Goal: Transaction & Acquisition: Purchase product/service

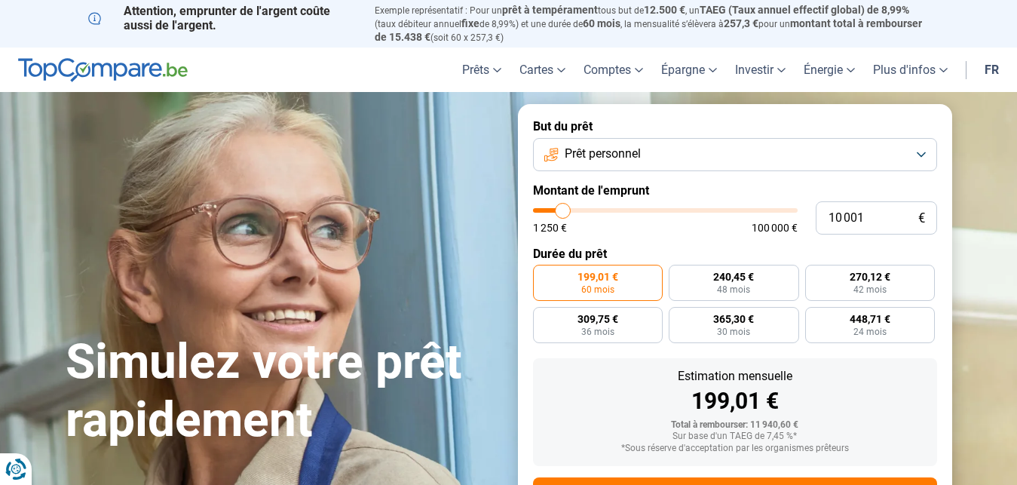
type input "11 750"
type input "11750"
type input "12 250"
type input "12250"
type input "12 500"
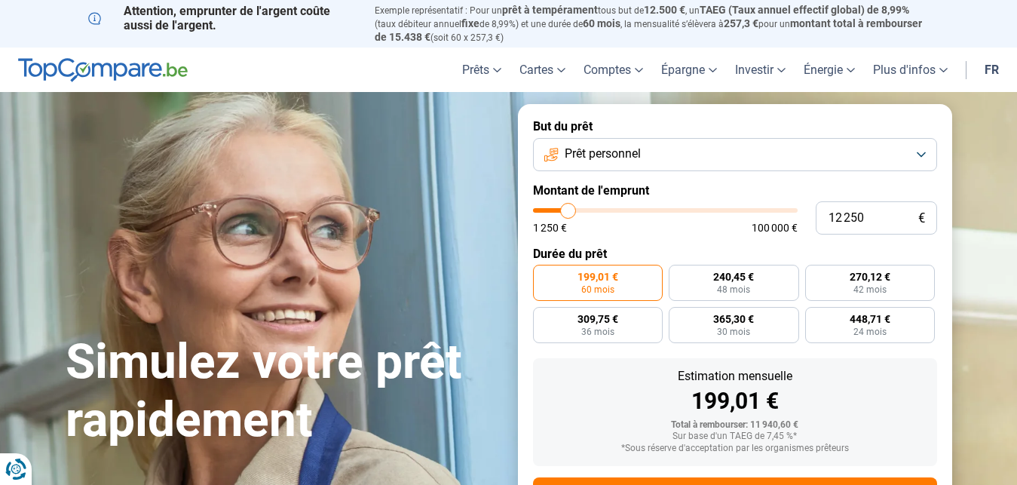
type input "12500"
type input "13 000"
type input "13000"
type input "14 000"
type input "14000"
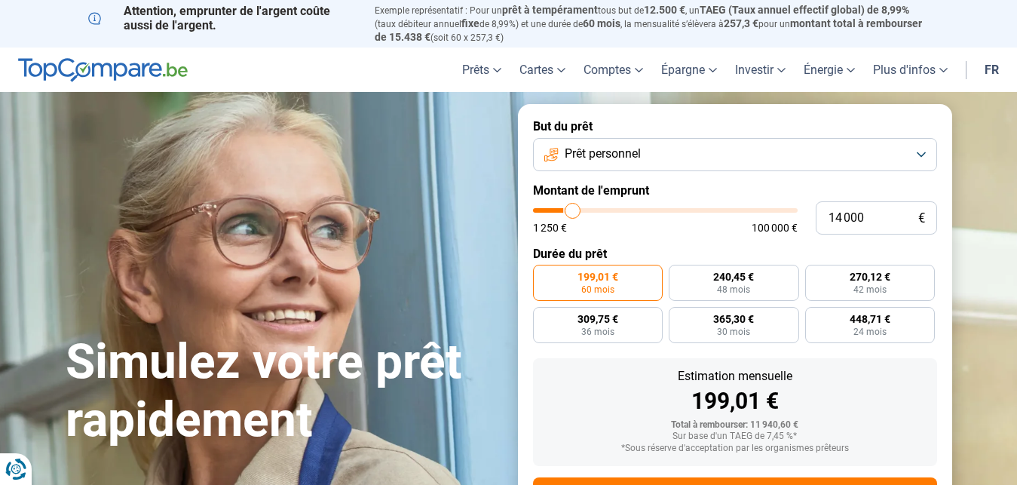
type input "14 750"
type input "14750"
type input "15 250"
type input "15250"
type input "16 250"
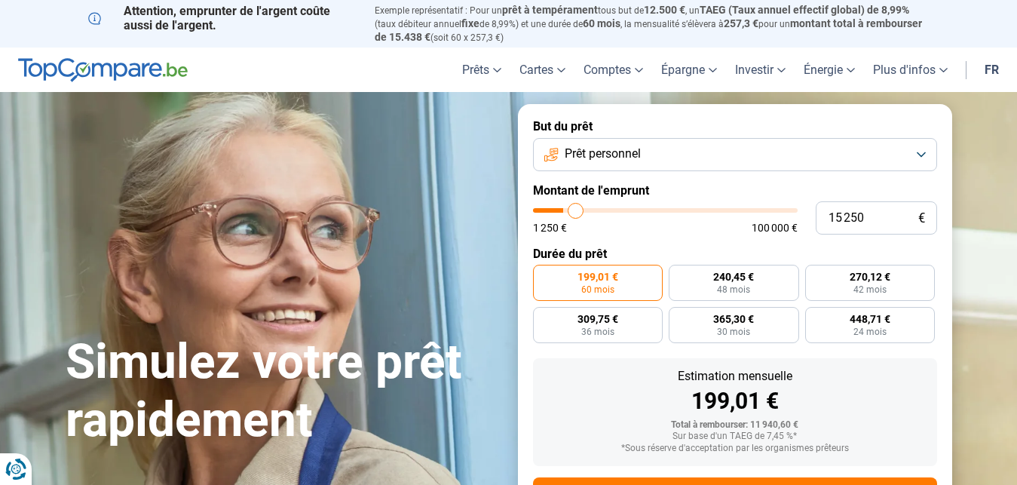
type input "16250"
type input "18 000"
type input "18000"
type input "18 500"
type input "18500"
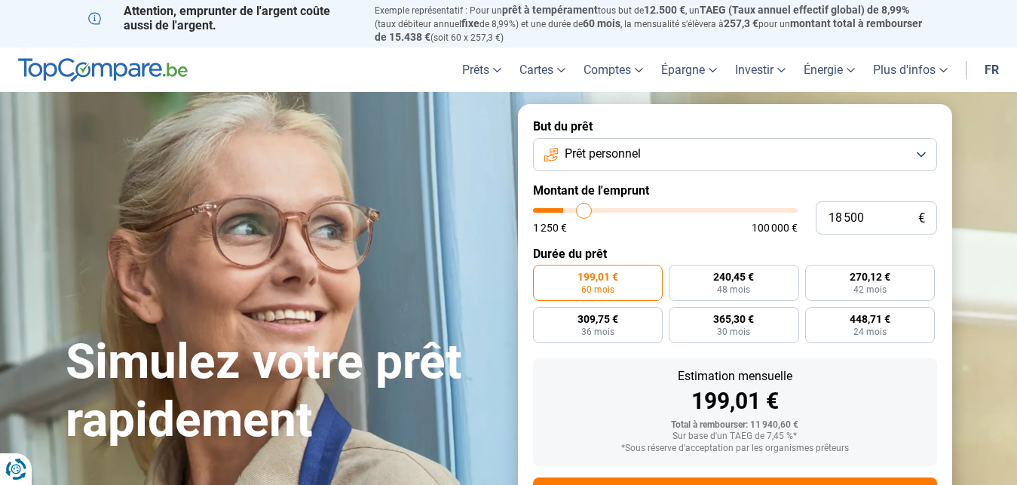
type input "19 250"
type input "19250"
type input "20 000"
type input "20000"
type input "20 750"
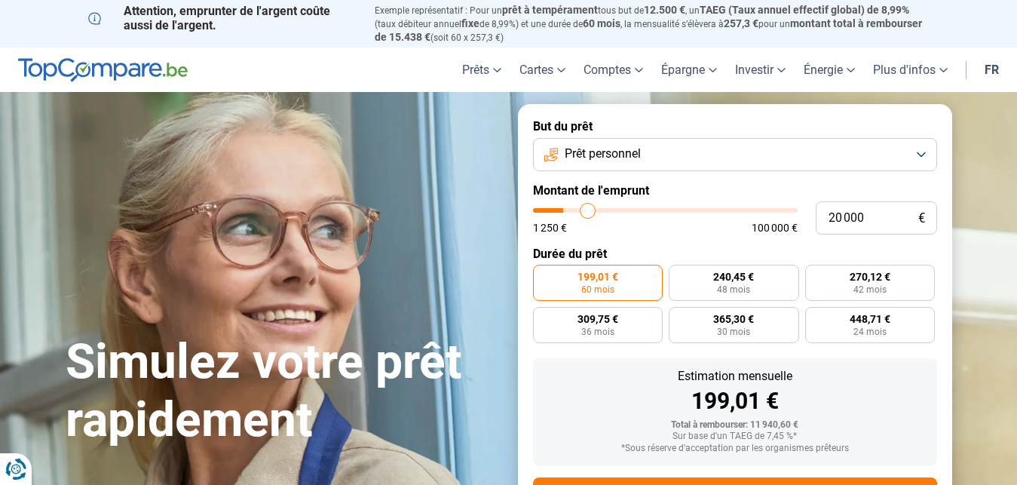
type input "20750"
type input "21 500"
type input "21500"
type input "22 500"
type input "22500"
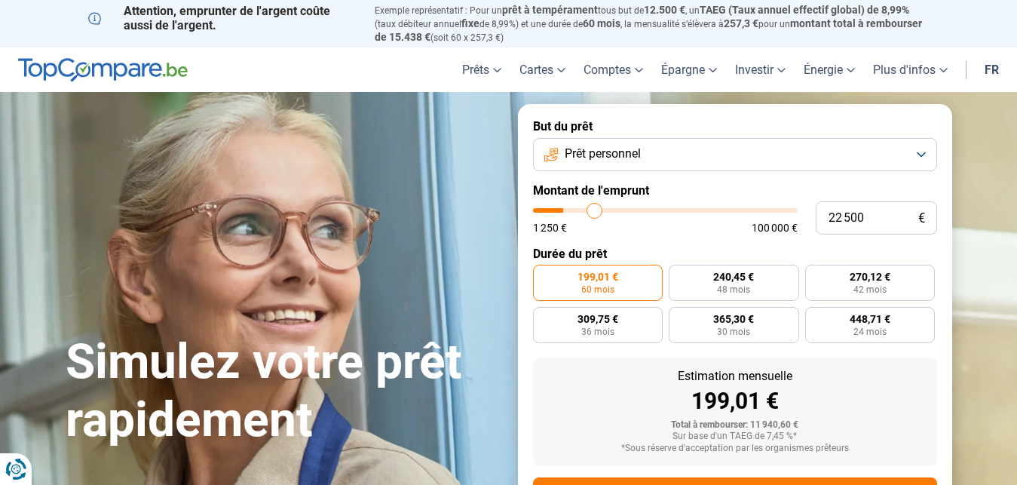
type input "23 000"
type input "23000"
type input "23 750"
type input "23750"
type input "24 250"
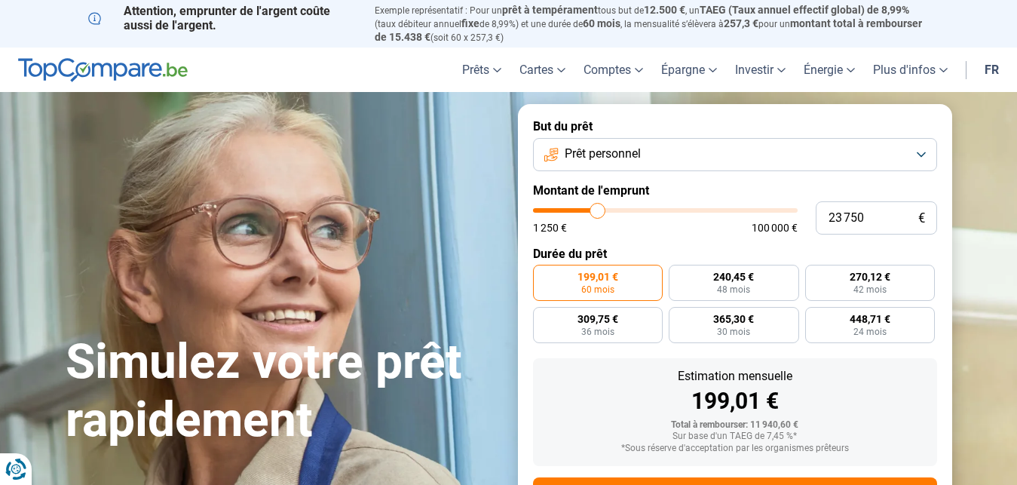
type input "24250"
type input "25 000"
type input "25000"
type input "26 250"
type input "26250"
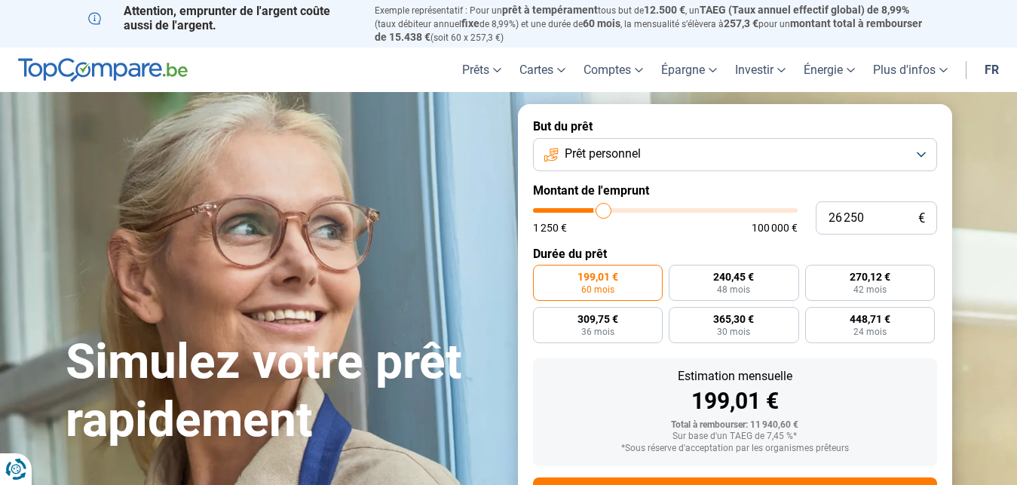
type input "26 750"
type input "26750"
type input "28 250"
type input "28250"
type input "28 500"
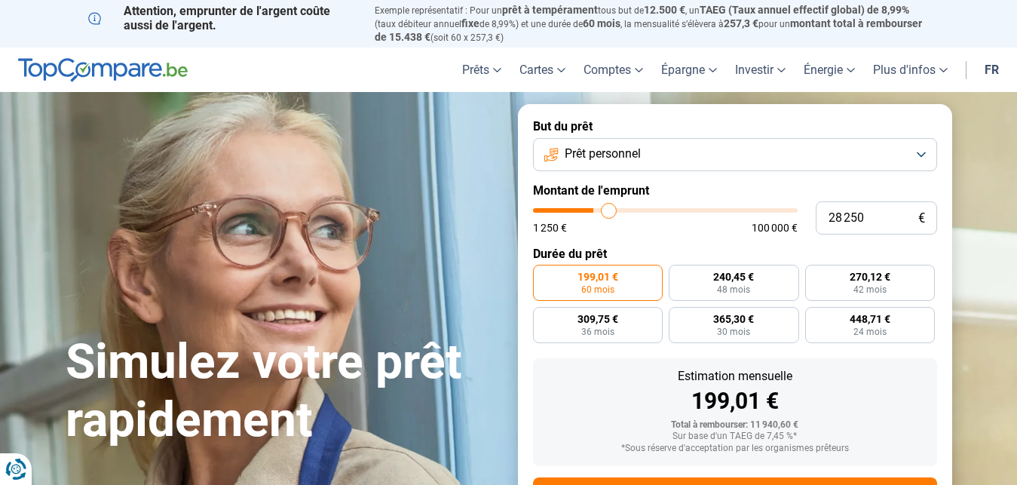
type input "28500"
type input "29 500"
type input "29500"
type input "31 250"
type input "31250"
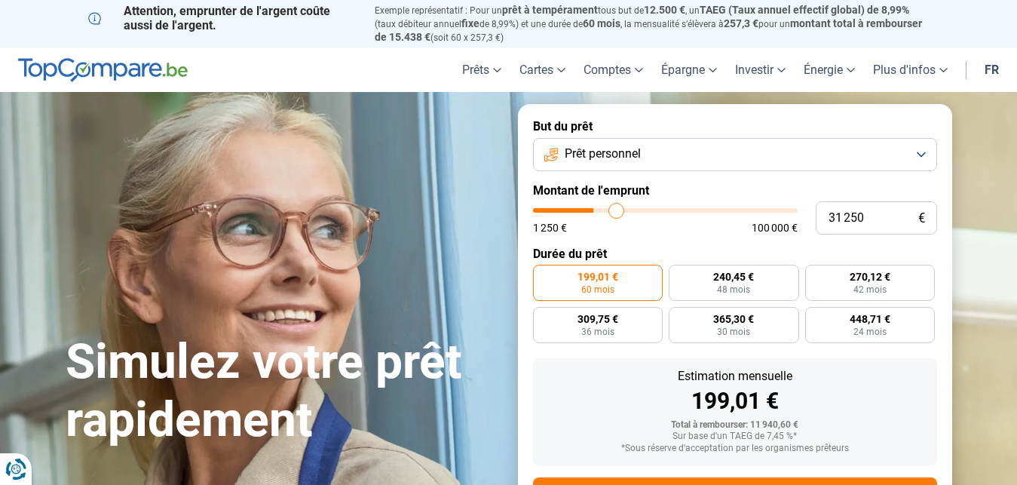
type input "32 000"
type input "32000"
type input "33 000"
type input "33000"
type input "34 500"
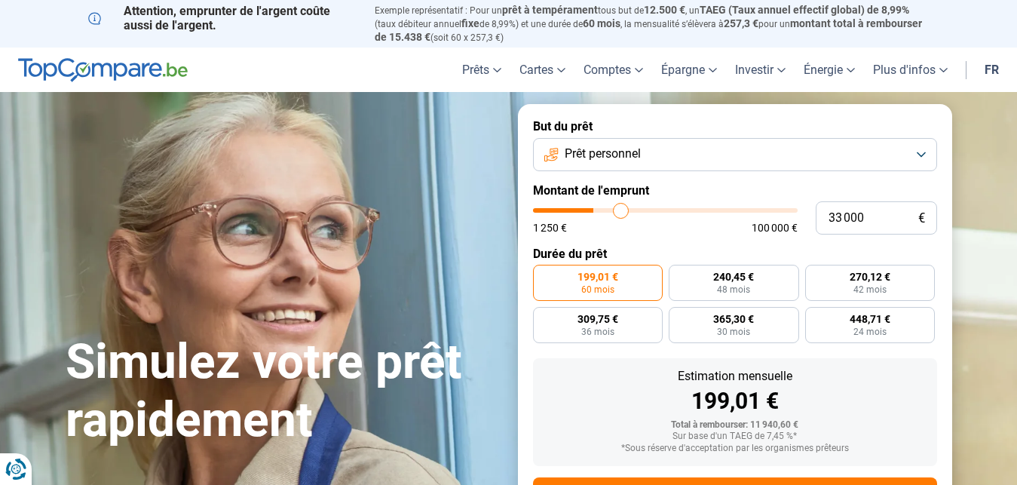
type input "34500"
type input "38 000"
type input "38000"
type input "41 250"
type input "41250"
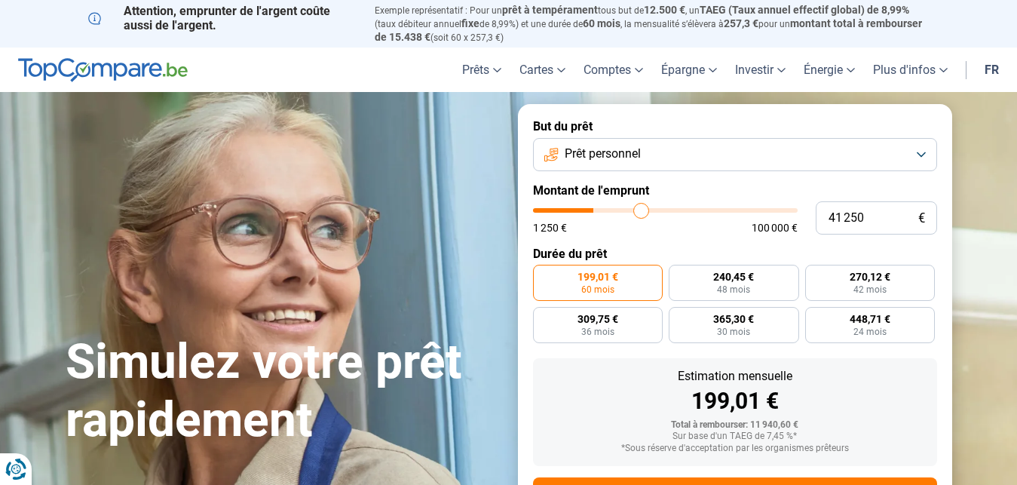
type input "44 250"
type input "44250"
type input "48 500"
type input "48500"
type input "49 750"
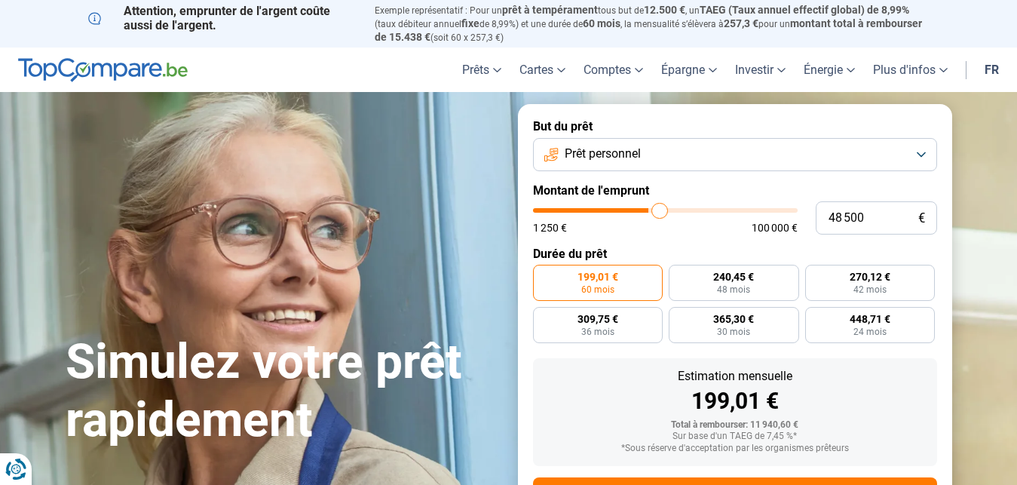
type input "49750"
type input "50 250"
drag, startPoint x: 567, startPoint y: 213, endPoint x: 664, endPoint y: 222, distance: 97.6
type input "50250"
click at [664, 213] on input "range" at bounding box center [665, 210] width 265 height 5
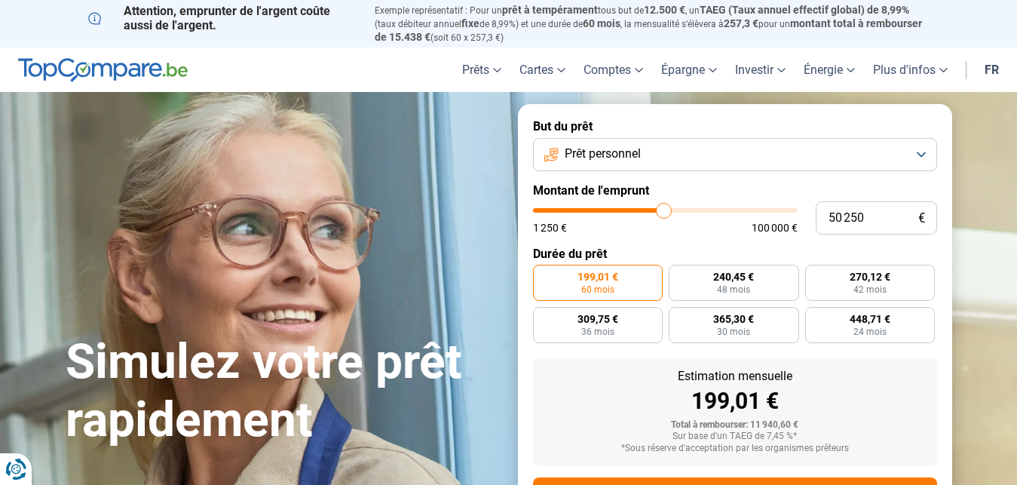
radio input "false"
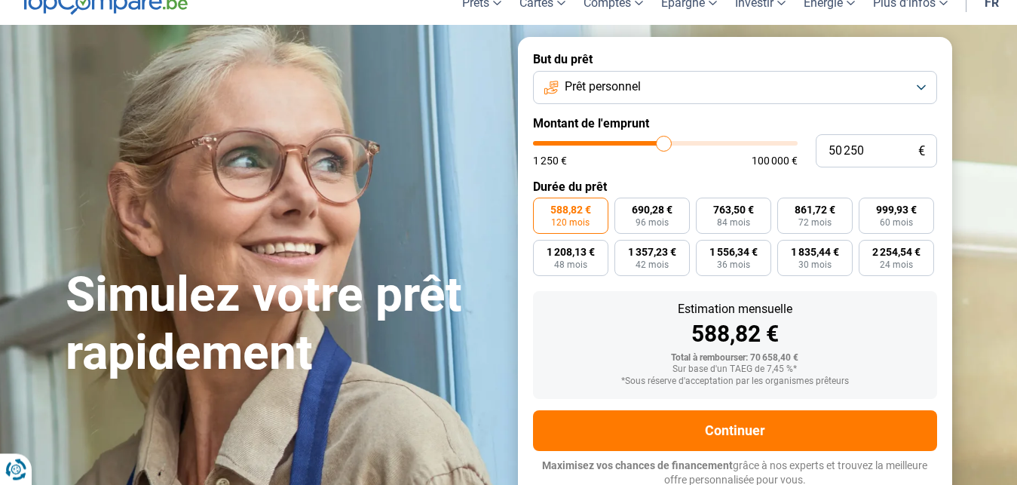
scroll to position [69, 0]
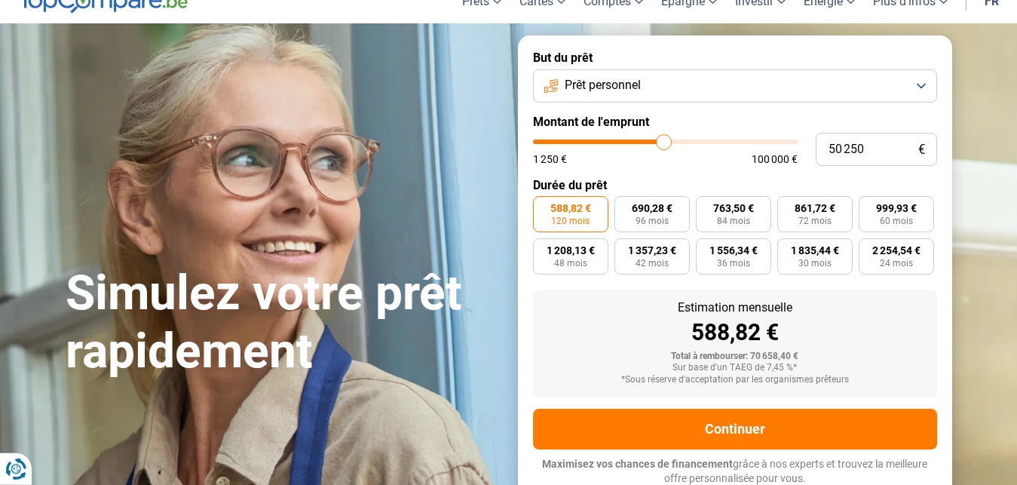
type input "48 250"
type input "48250"
type input "47 500"
type input "47500"
type input "47 250"
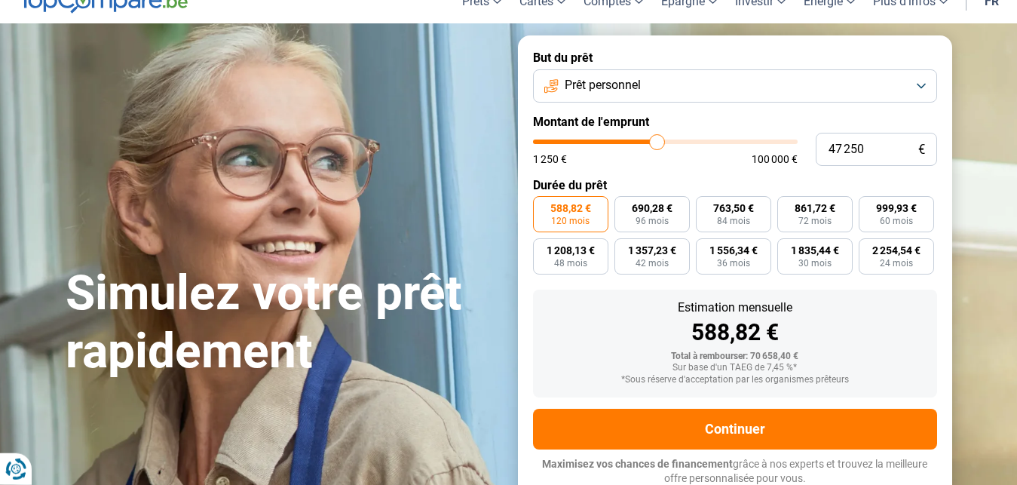
type input "47250"
type input "46 750"
type input "46750"
type input "46 500"
type input "46500"
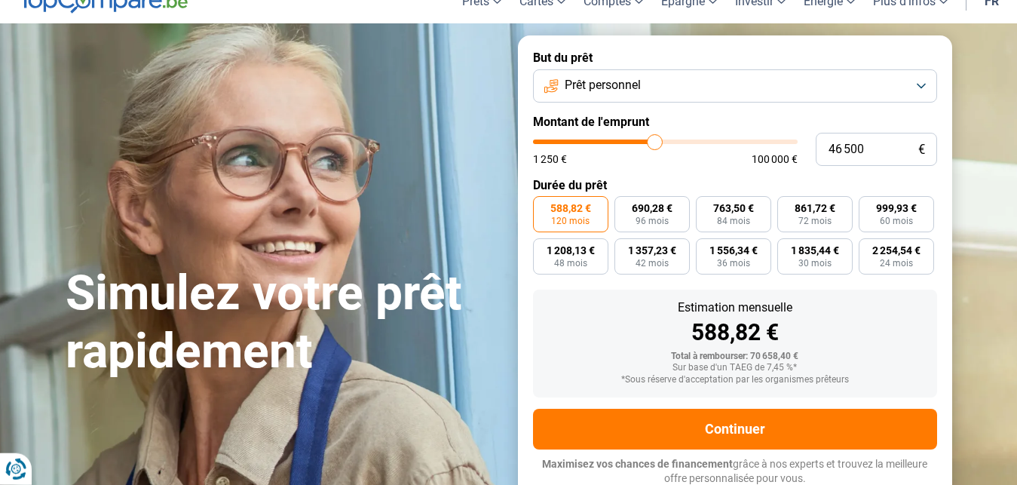
type input "46 000"
type input "46000"
type input "45 750"
type input "45750"
type input "45 500"
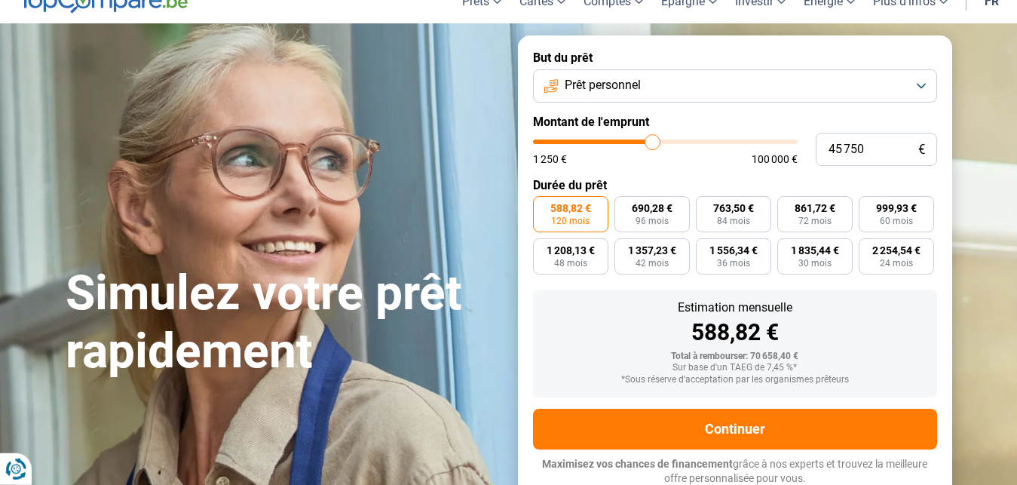
type input "45500"
type input "45 000"
type input "45000"
type input "44 500"
type input "44500"
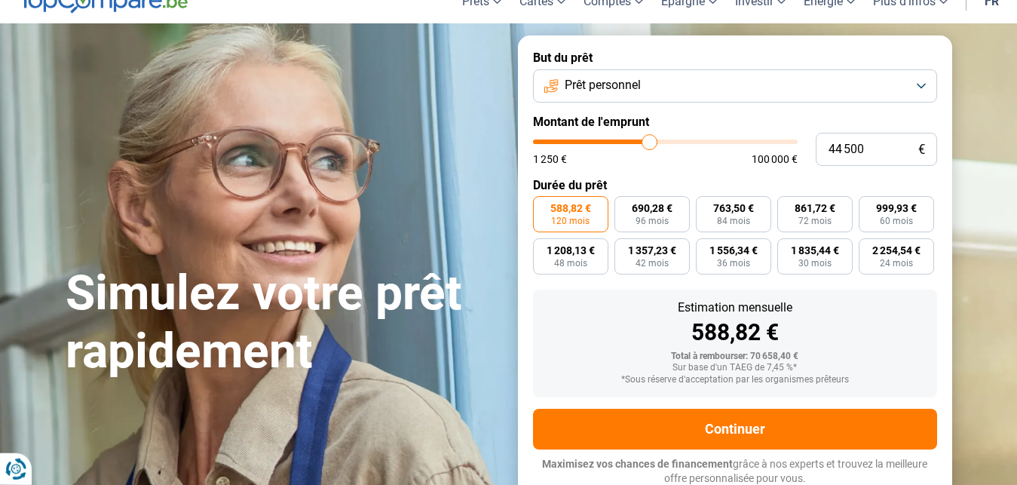
type input "44 250"
type input "44250"
type input "44 000"
type input "44000"
type input "43 750"
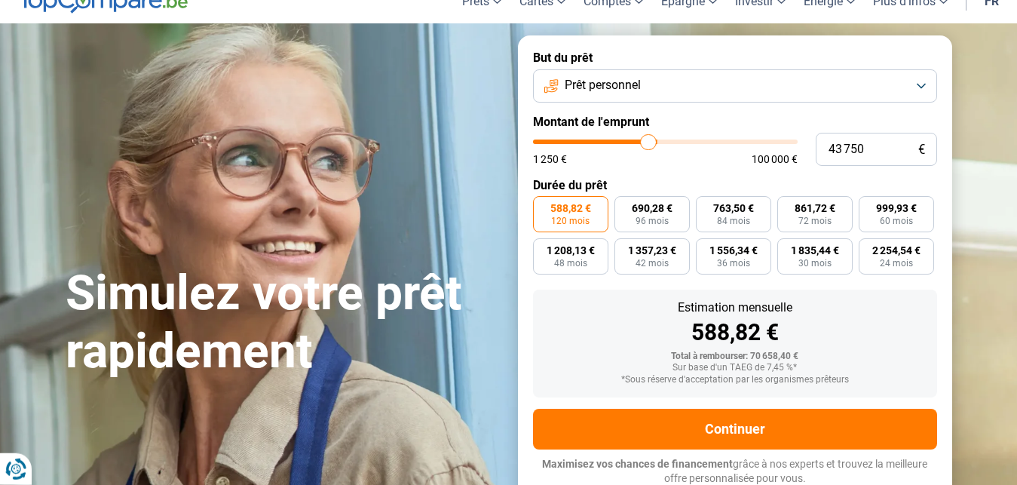
type input "43750"
type input "43 500"
type input "43500"
type input "43 000"
type input "43000"
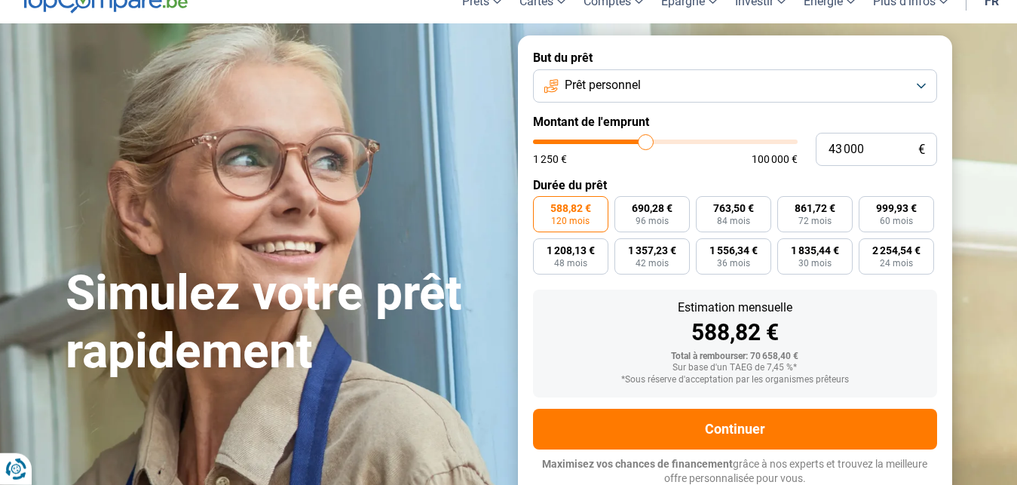
type input "42 750"
type input "42750"
type input "42 500"
type input "42500"
type input "42 250"
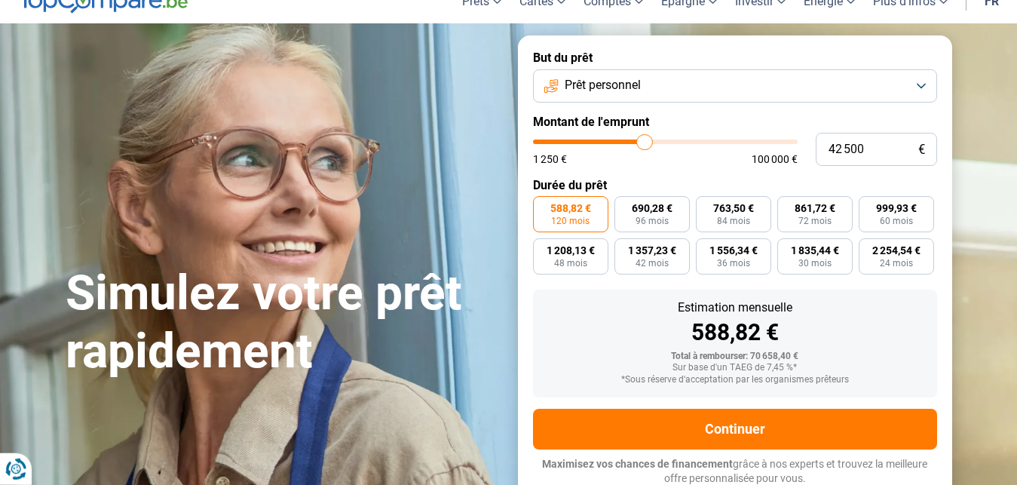
type input "42250"
type input "42 000"
type input "42000"
type input "41 500"
type input "41500"
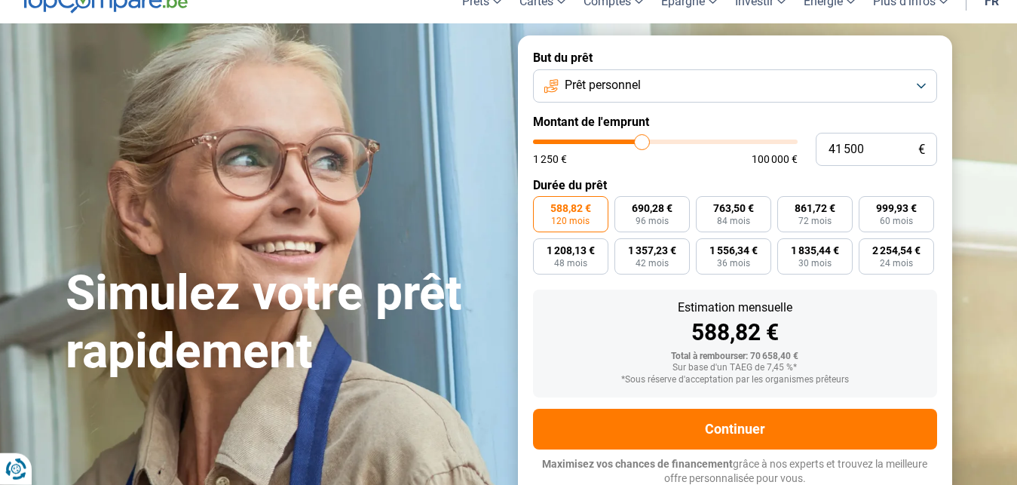
type input "40 750"
type input "40750"
type input "40 000"
type input "40000"
type input "39 750"
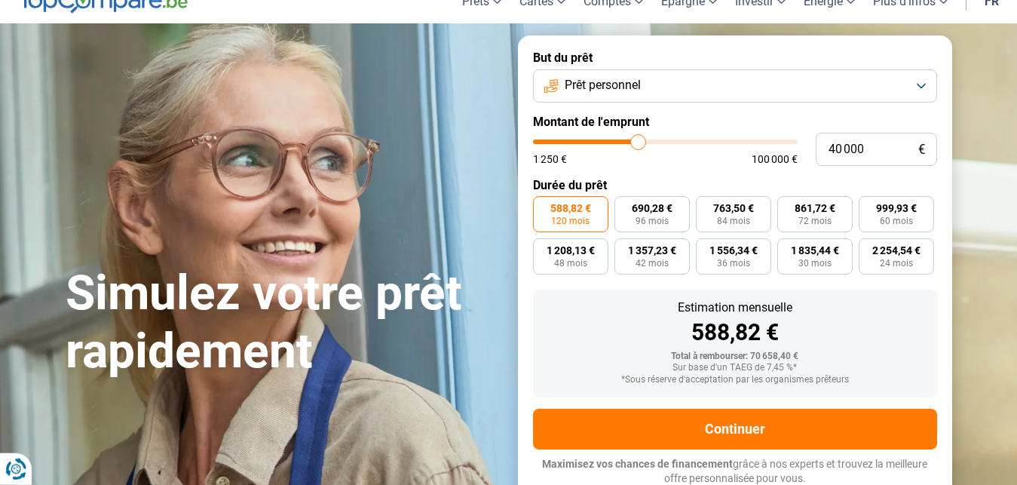
type input "39750"
type input "39 500"
type input "39500"
type input "39 250"
type input "39250"
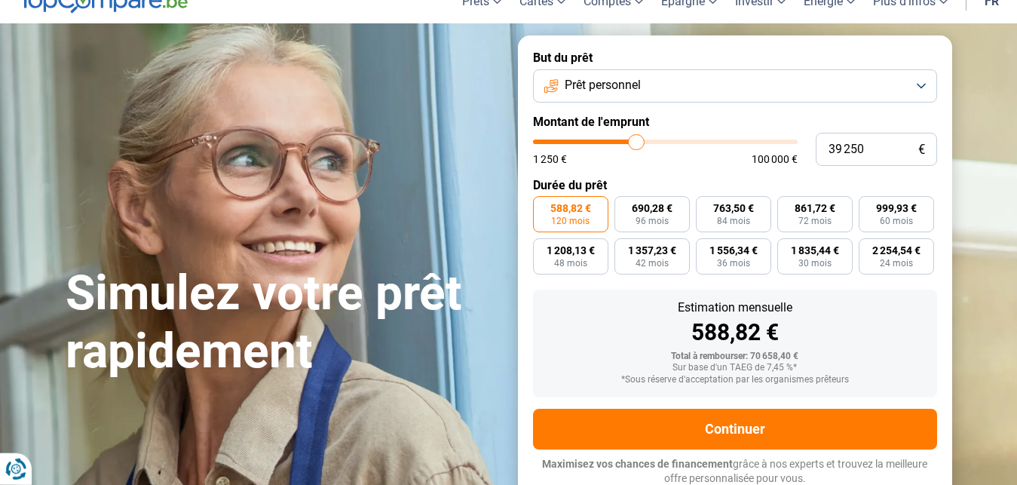
type input "38 250"
type input "38250"
type input "38 000"
type input "38000"
type input "37 500"
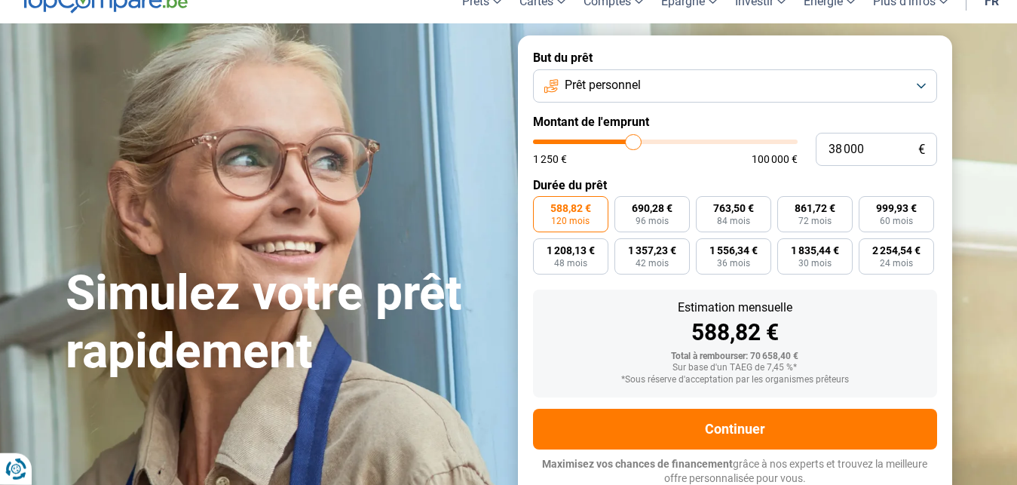
type input "37500"
type input "36 500"
type input "36500"
type input "36 250"
type input "36250"
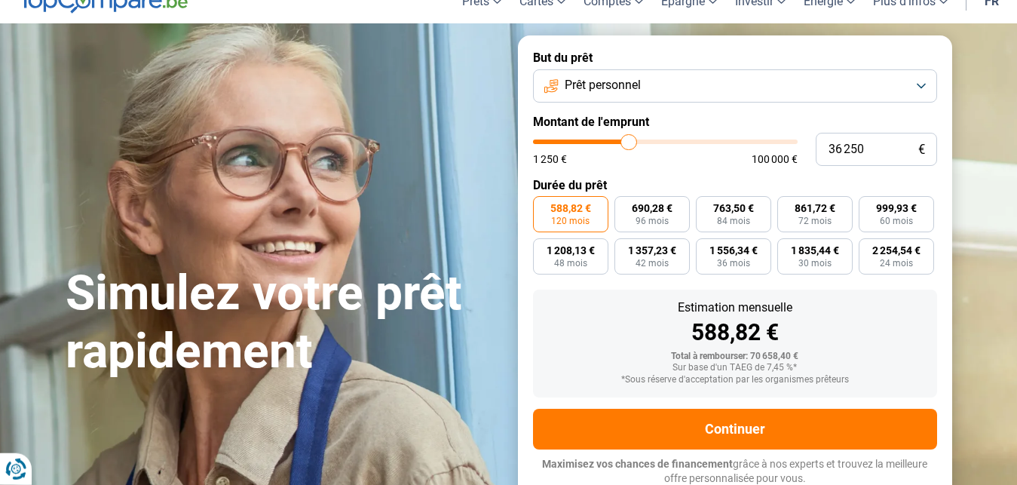
type input "36 000"
type input "36000"
type input "35 750"
type input "35750"
type input "35 250"
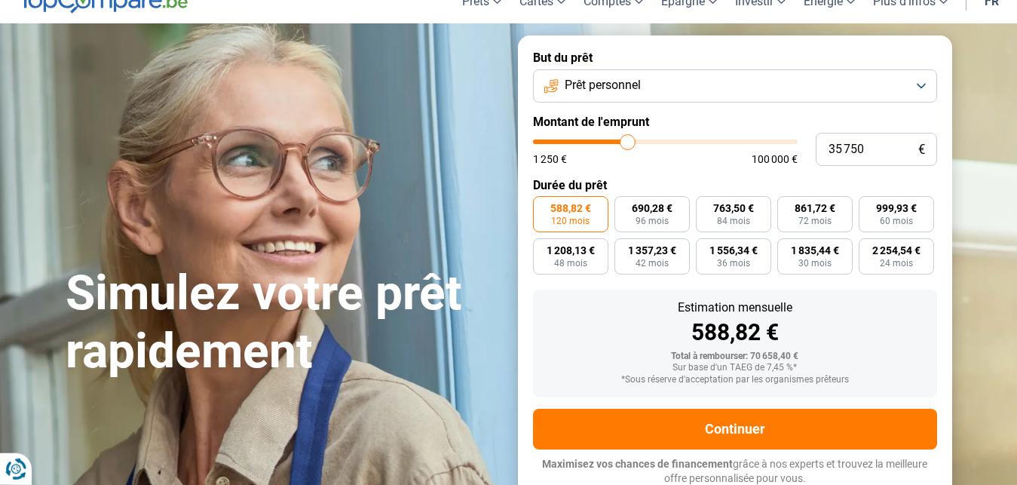
type input "35250"
type input "35 000"
type input "35000"
type input "34 750"
type input "34750"
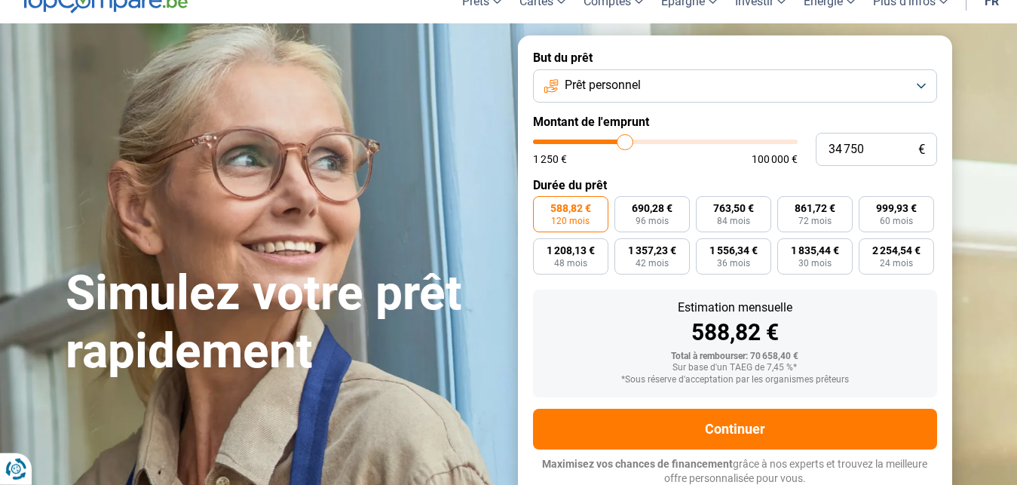
type input "34 500"
type input "34500"
type input "33 750"
type input "33750"
type input "33 500"
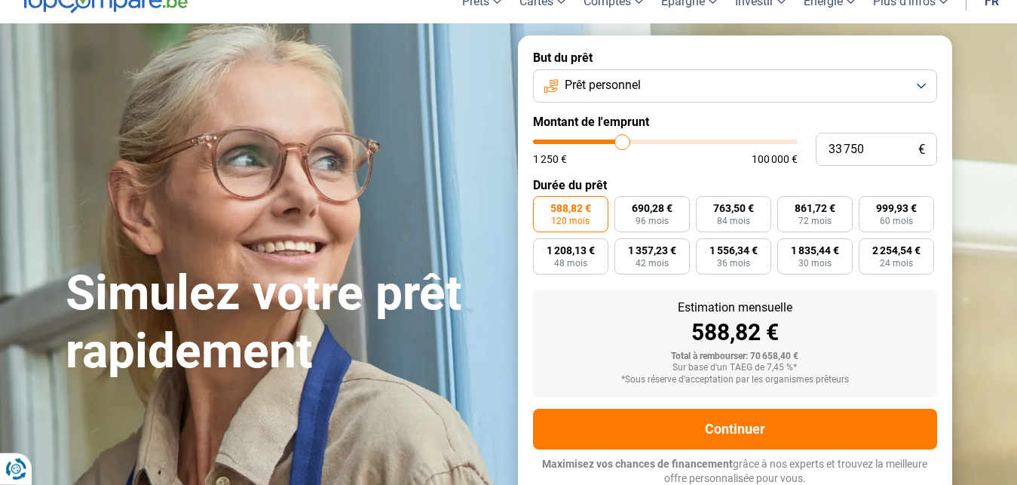
type input "33500"
type input "33 250"
type input "33250"
type input "32 750"
type input "32750"
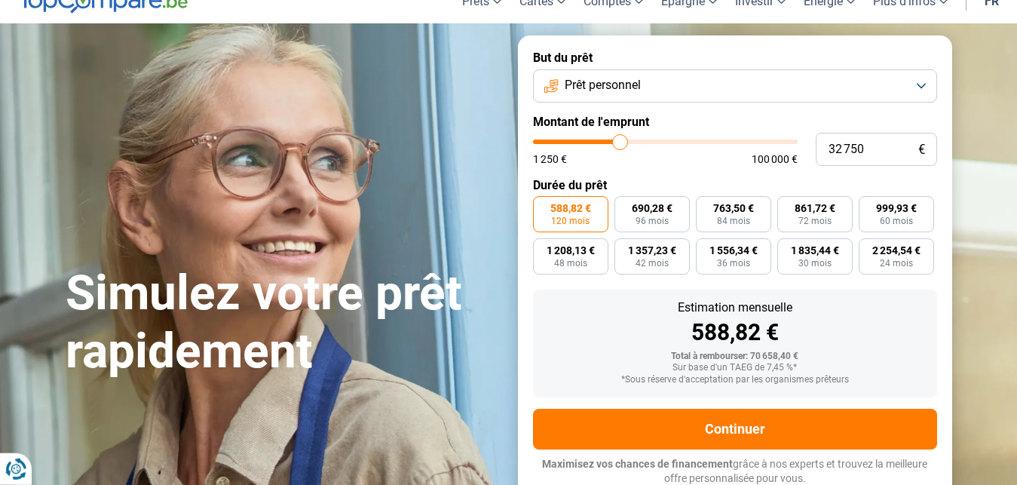
type input "32 250"
type input "32250"
type input "31 750"
type input "31750"
type input "31 500"
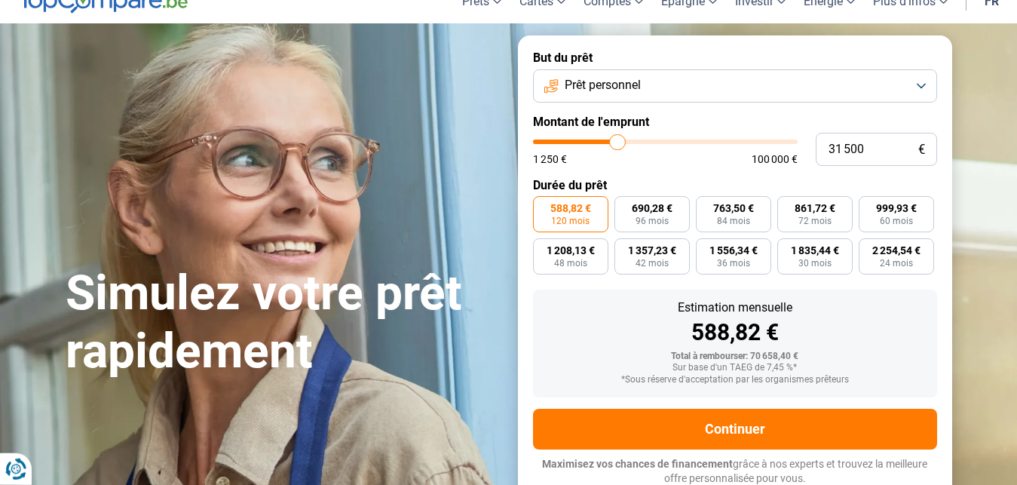
type input "31500"
type input "31 000"
type input "31000"
type input "30 500"
type input "30500"
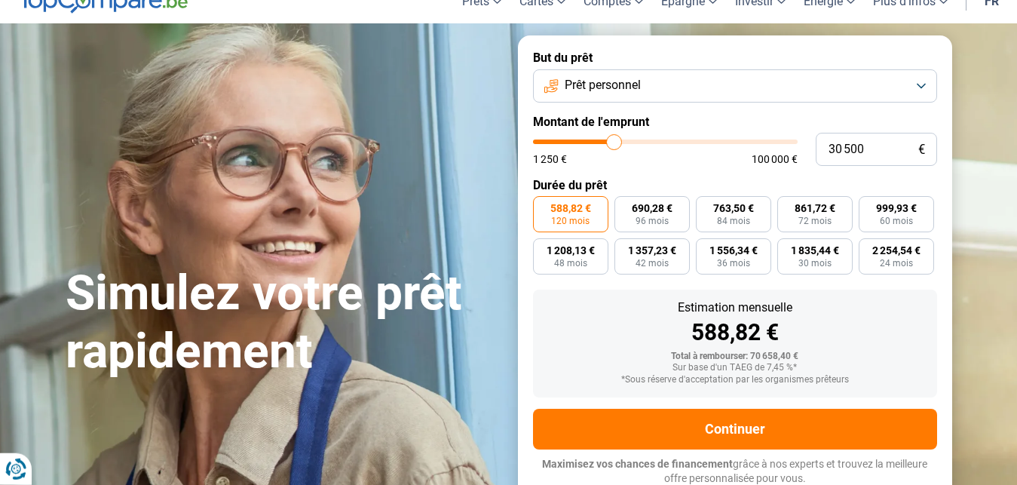
type input "30 250"
type input "30250"
type input "30 000"
type input "30000"
type input "29 750"
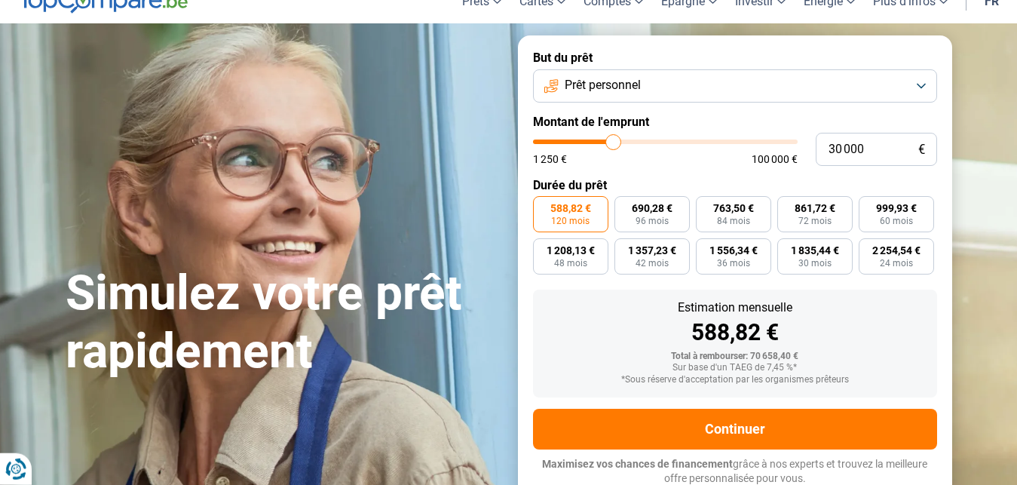
type input "29750"
type input "29 500"
type input "29500"
type input "29 250"
type input "29250"
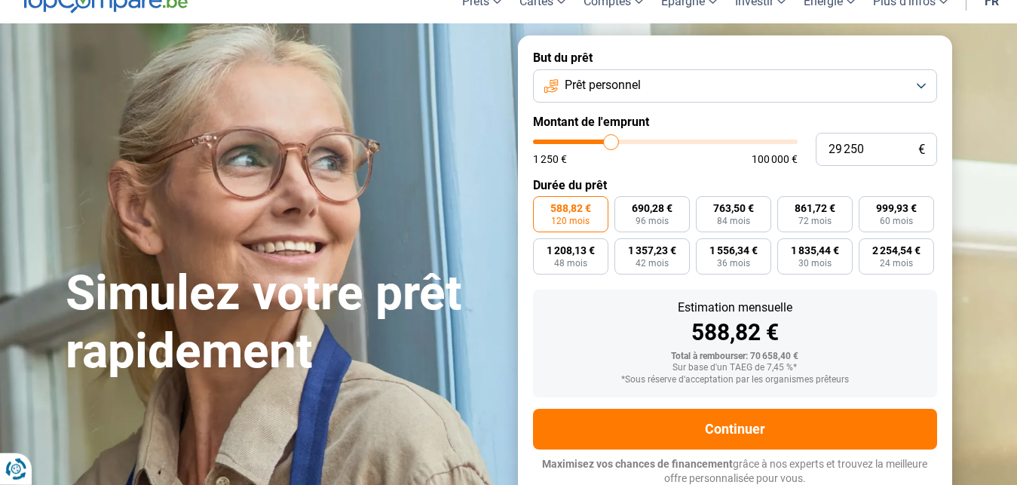
type input "28 750"
type input "28750"
type input "28 500"
type input "28500"
type input "28 250"
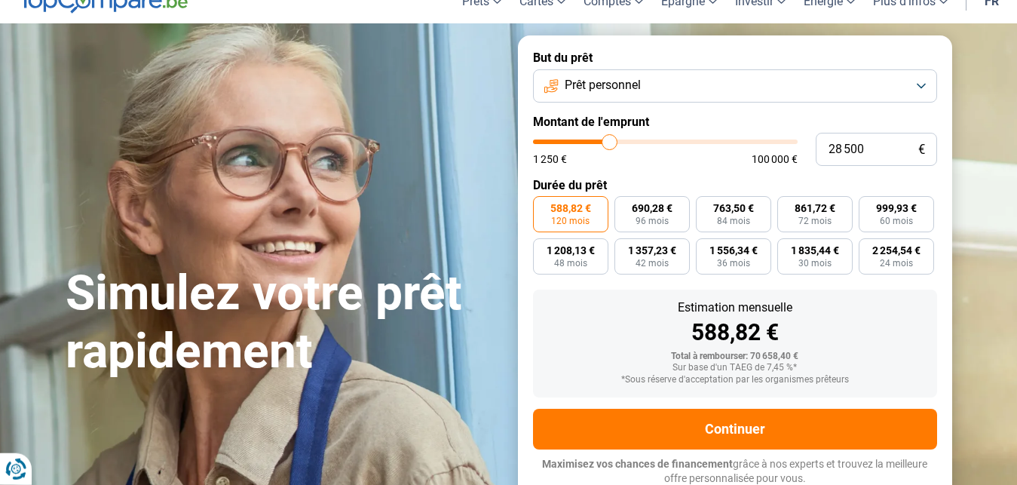
type input "28250"
type input "28 000"
type input "28000"
type input "27 750"
type input "27750"
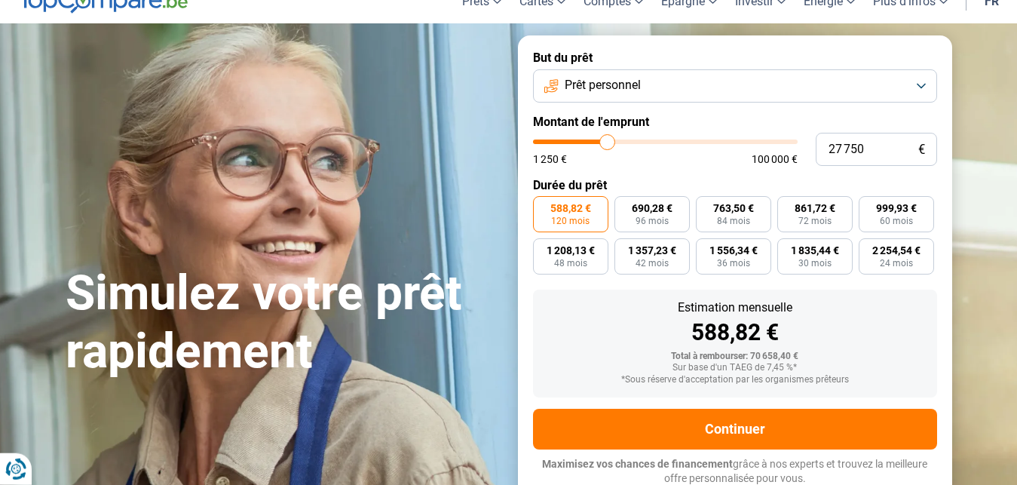
type input "27 250"
type input "27250"
type input "27 000"
type input "27000"
type input "26 750"
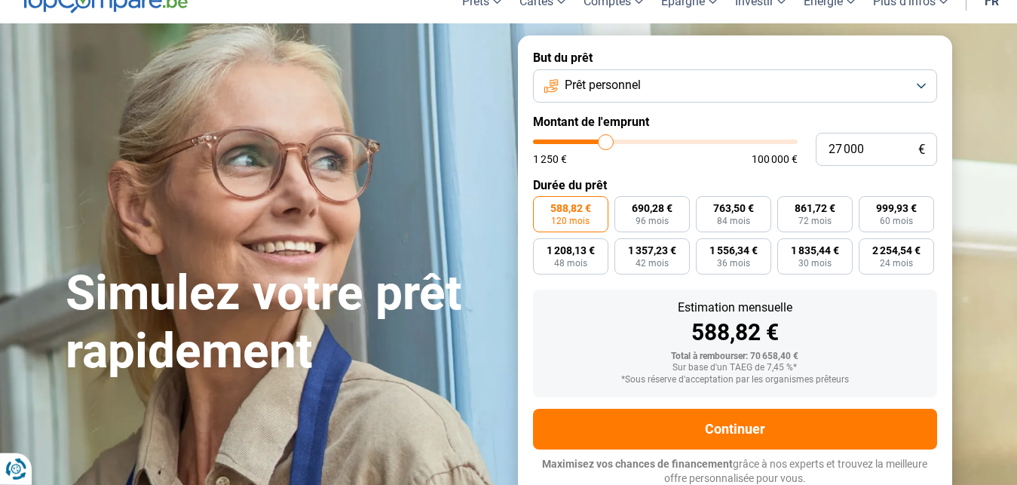
type input "26750"
type input "26 500"
type input "26500"
type input "26 250"
type input "26250"
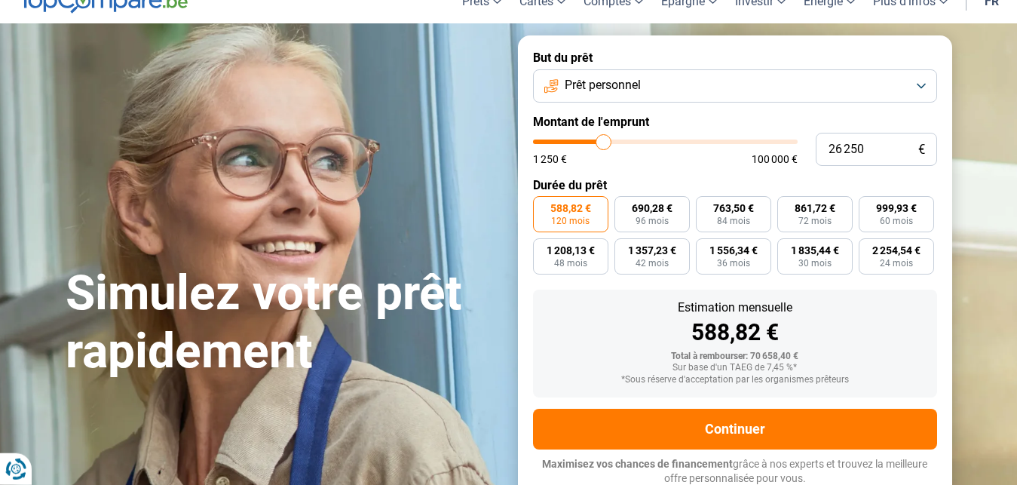
type input "25 500"
type input "25500"
type input "24 750"
type input "24750"
type input "24 250"
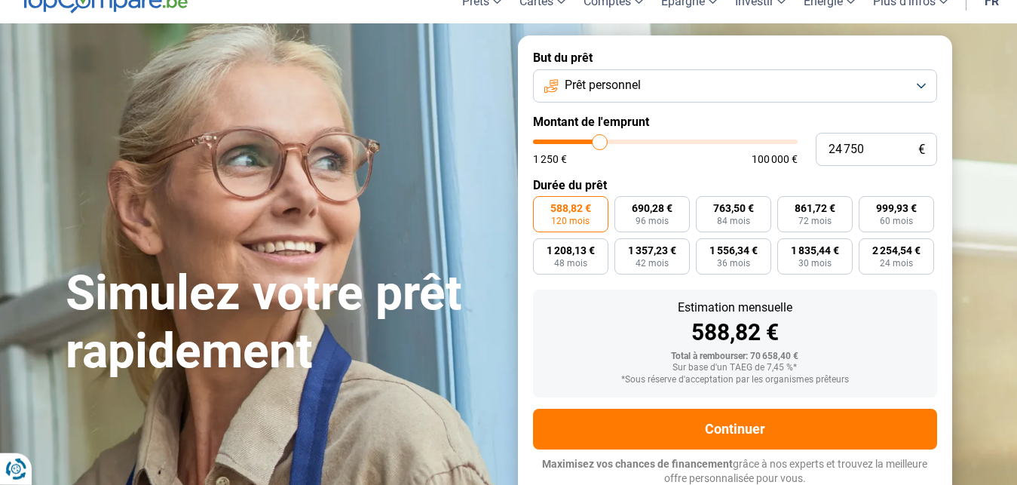
type input "24250"
type input "24 000"
type input "24000"
type input "24 250"
type input "24250"
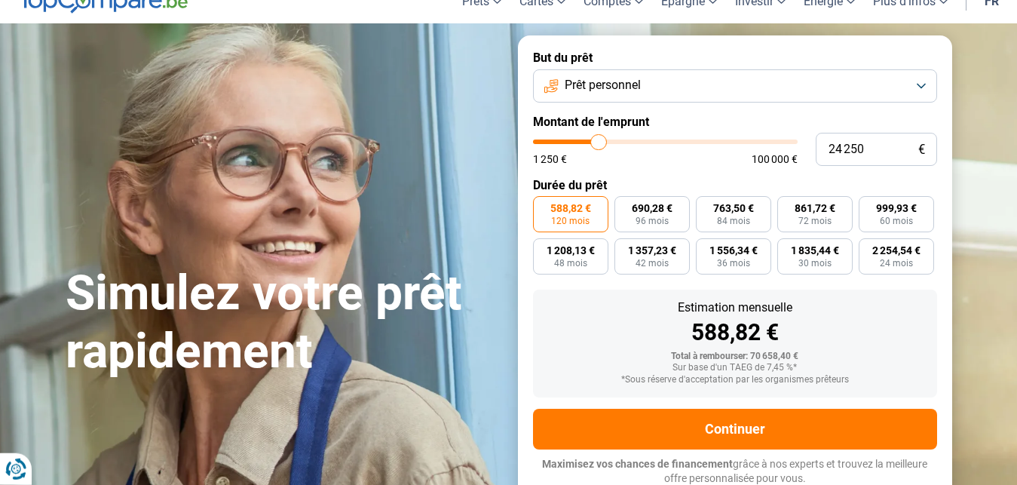
type input "24 750"
drag, startPoint x: 659, startPoint y: 145, endPoint x: 601, endPoint y: 152, distance: 58.5
click at [601, 144] on input "range" at bounding box center [665, 141] width 265 height 5
drag, startPoint x: 602, startPoint y: 139, endPoint x: 601, endPoint y: 147, distance: 8.3
click at [601, 144] on input "range" at bounding box center [665, 141] width 265 height 5
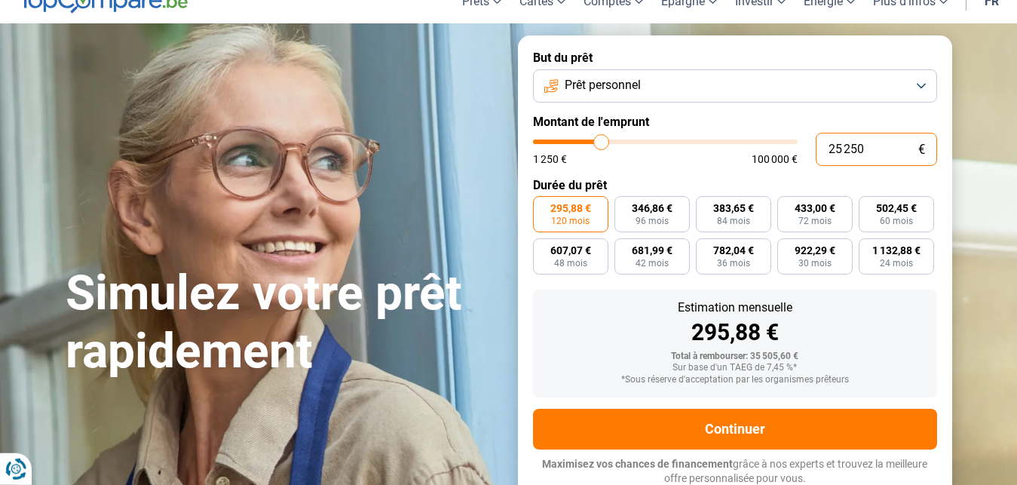
click at [895, 143] on input "25 250" at bounding box center [876, 149] width 121 height 33
click at [880, 354] on div "Total à rembourser: 35 155,20 €" at bounding box center [735, 356] width 380 height 11
click at [842, 372] on div "Sur base d'un TAEG de 7,45 %*" at bounding box center [735, 368] width 380 height 11
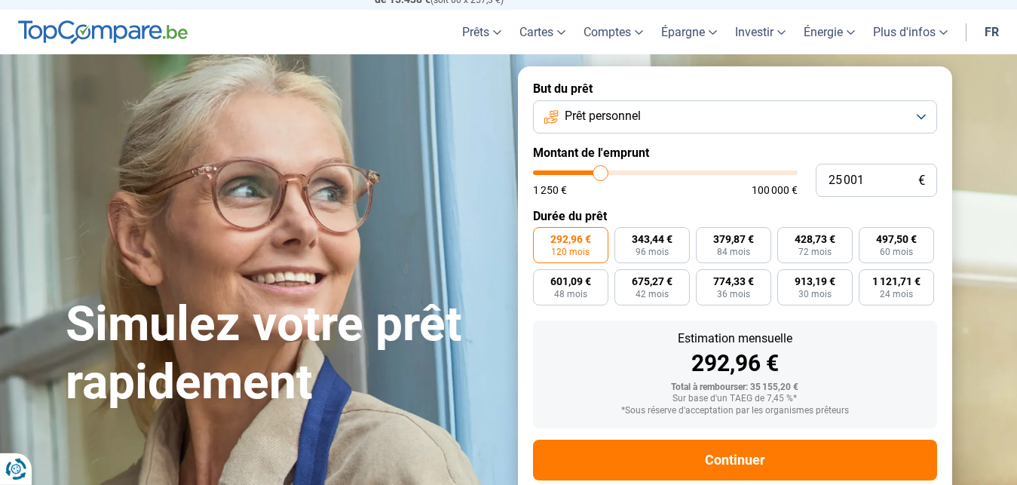
scroll to position [77, 0]
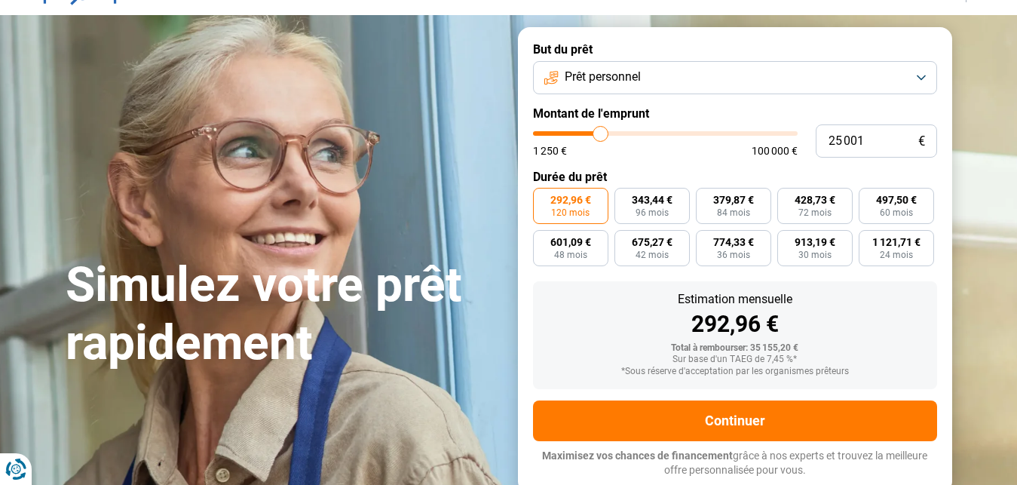
click at [554, 202] on span "292,96 €" at bounding box center [570, 199] width 41 height 11
click at [543, 197] on input "292,96 € 120 mois" at bounding box center [538, 193] width 10 height 10
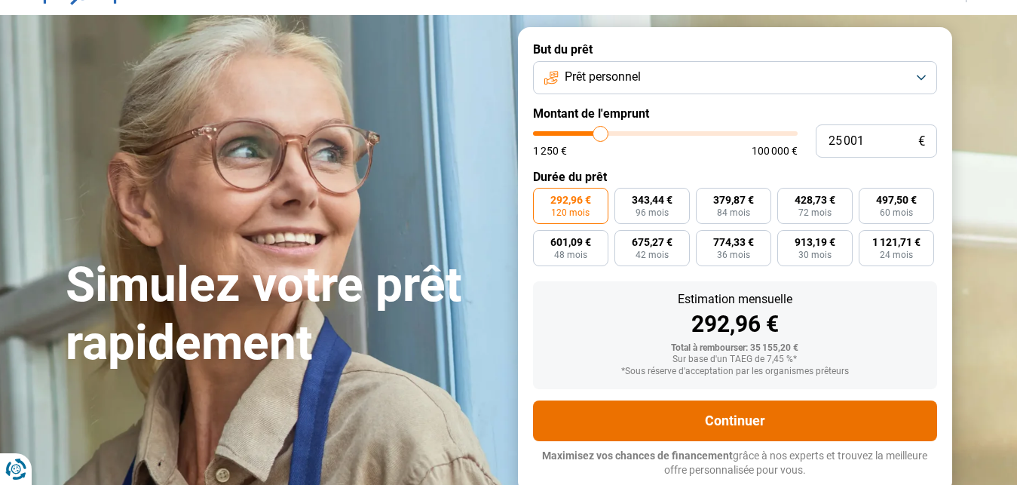
click at [708, 418] on button "Continuer" at bounding box center [735, 420] width 404 height 41
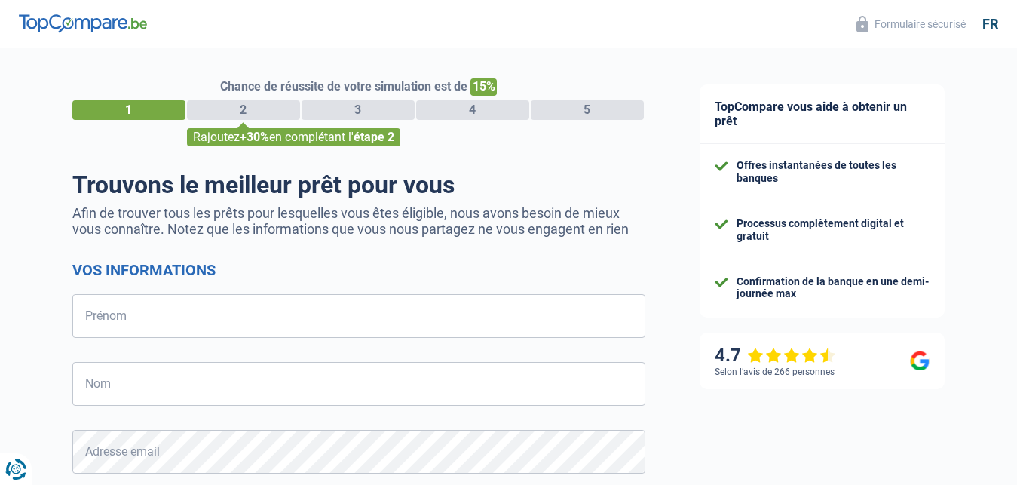
select select "32"
